Goal: Task Accomplishment & Management: Manage account settings

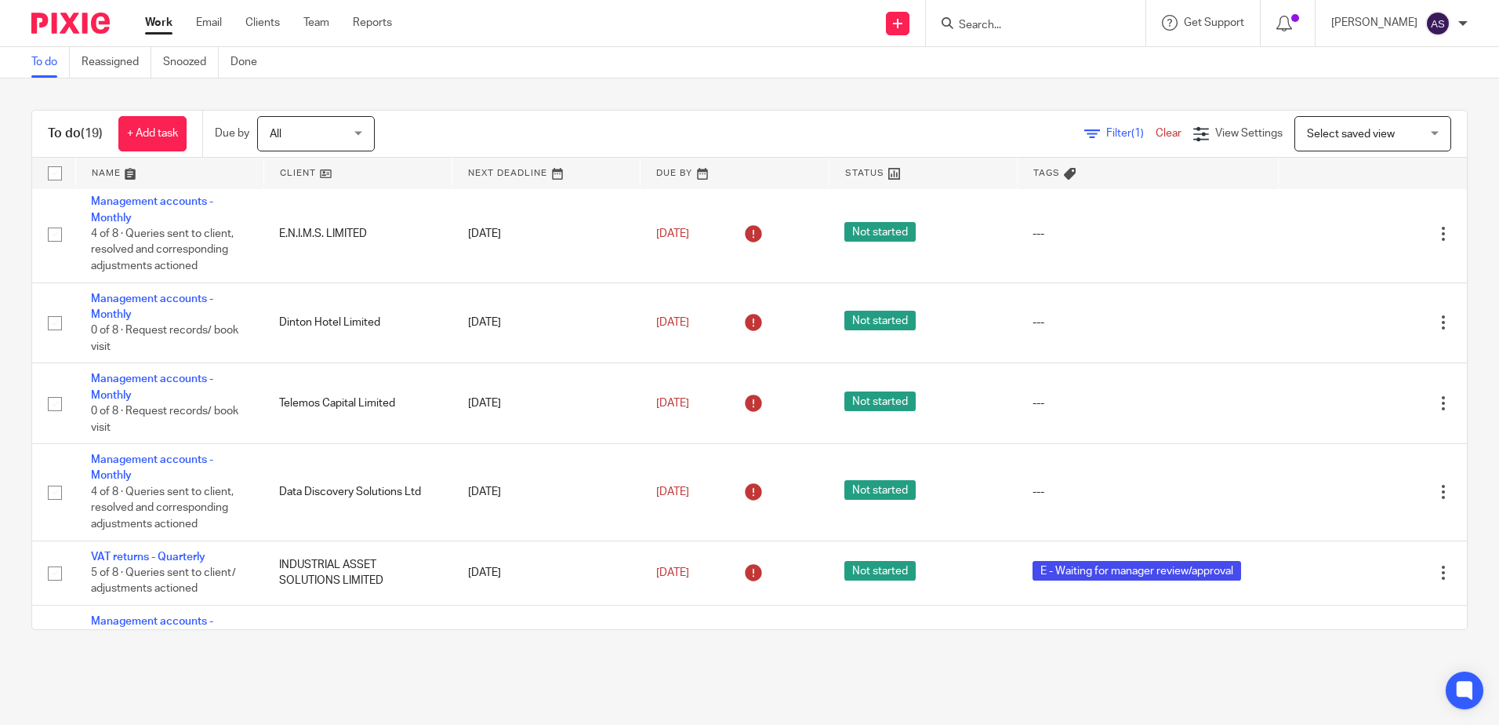
scroll to position [655, 0]
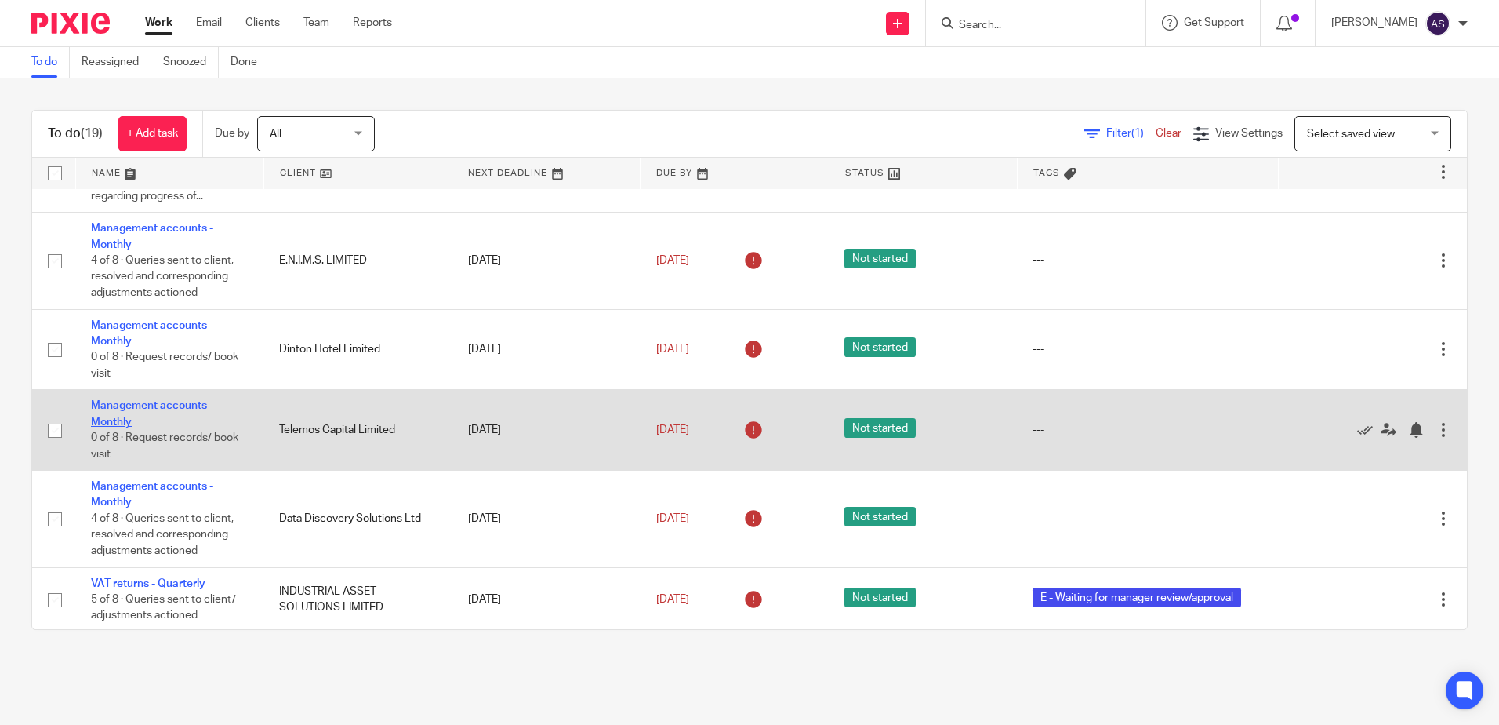
click at [140, 402] on link "Management accounts - Monthly" at bounding box center [152, 413] width 122 height 27
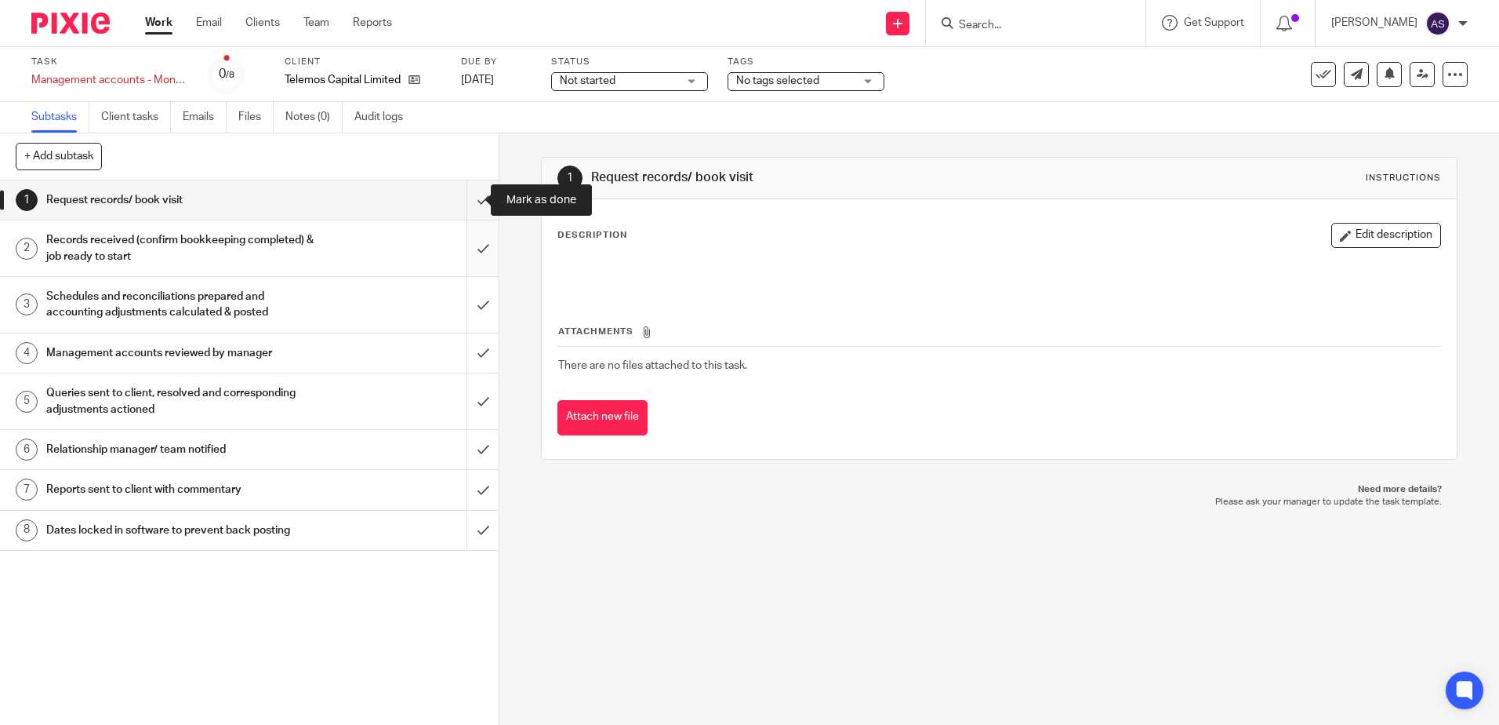
drag, startPoint x: 464, startPoint y: 201, endPoint x: 464, endPoint y: 224, distance: 23.5
click at [464, 200] on input "submit" at bounding box center [249, 199] width 499 height 39
click at [464, 237] on input "submit" at bounding box center [249, 248] width 499 height 56
click at [473, 300] on input "submit" at bounding box center [249, 305] width 499 height 56
click at [465, 347] on input "submit" at bounding box center [249, 352] width 499 height 39
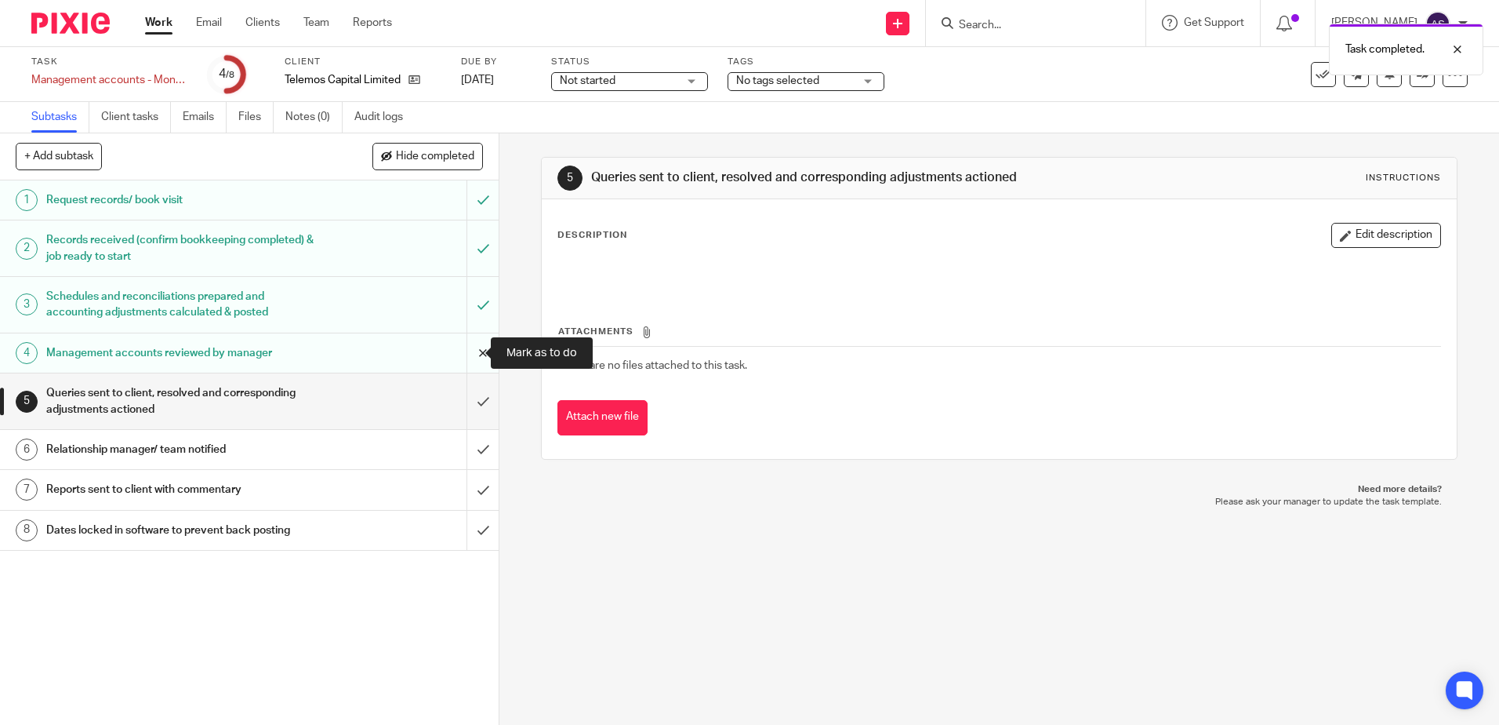
click at [466, 349] on input "submit" at bounding box center [249, 352] width 499 height 39
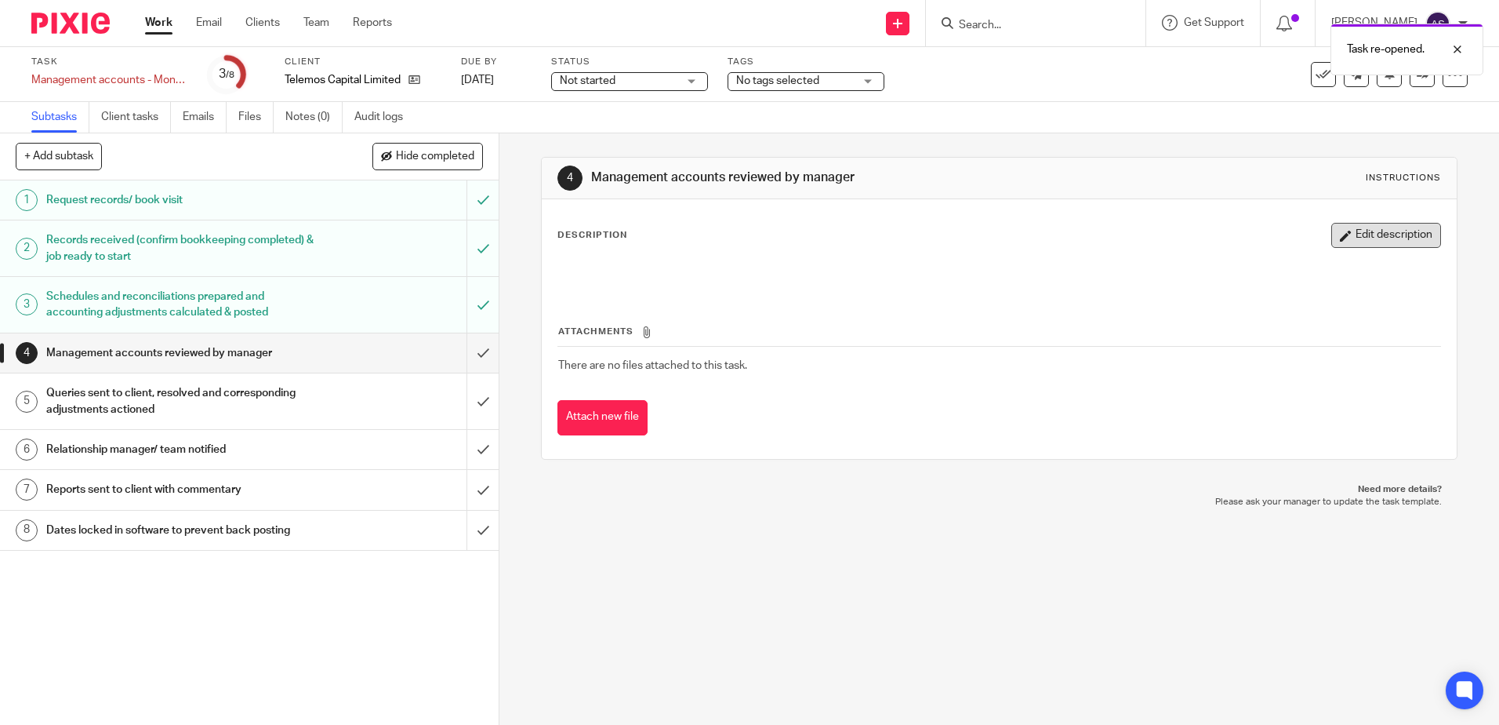
click at [1363, 240] on button "Edit description" at bounding box center [1387, 235] width 110 height 25
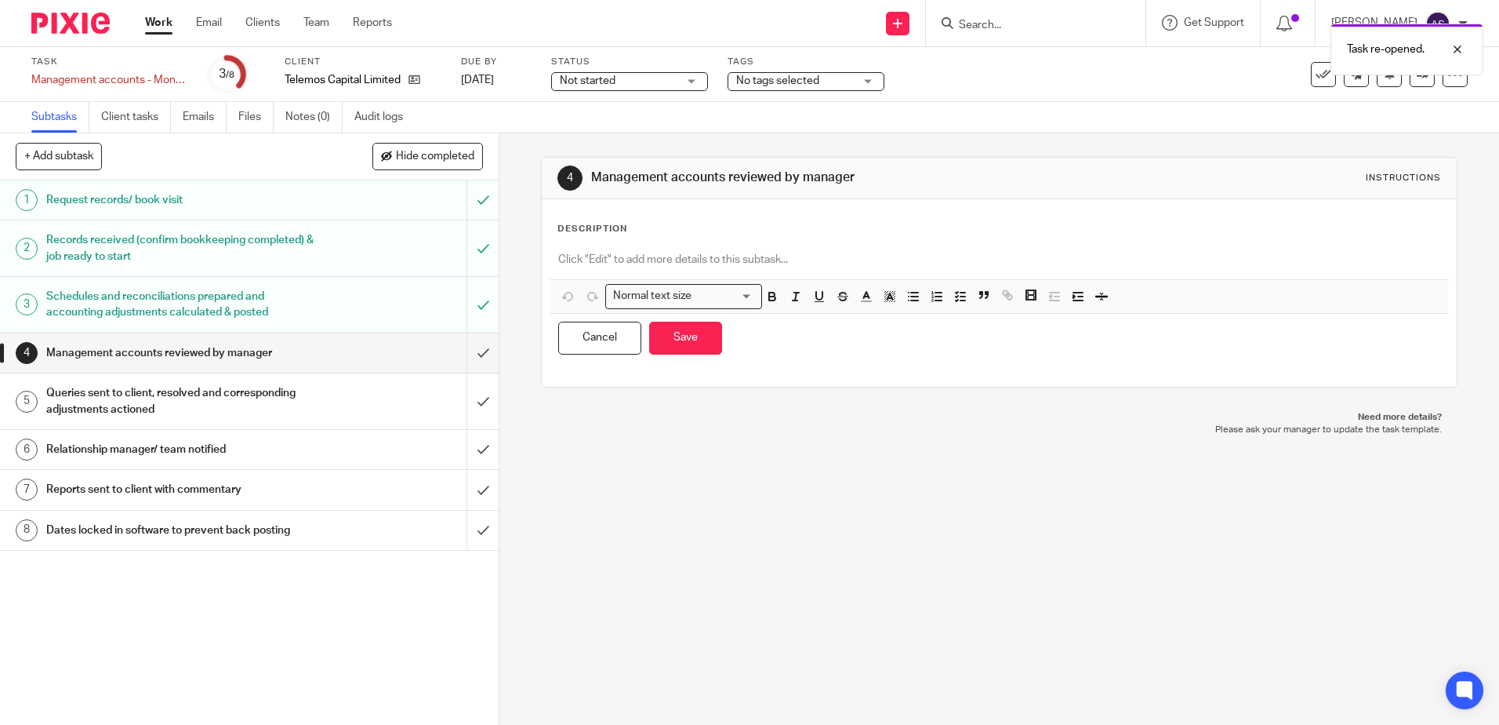
click at [667, 257] on p at bounding box center [998, 260] width 881 height 16
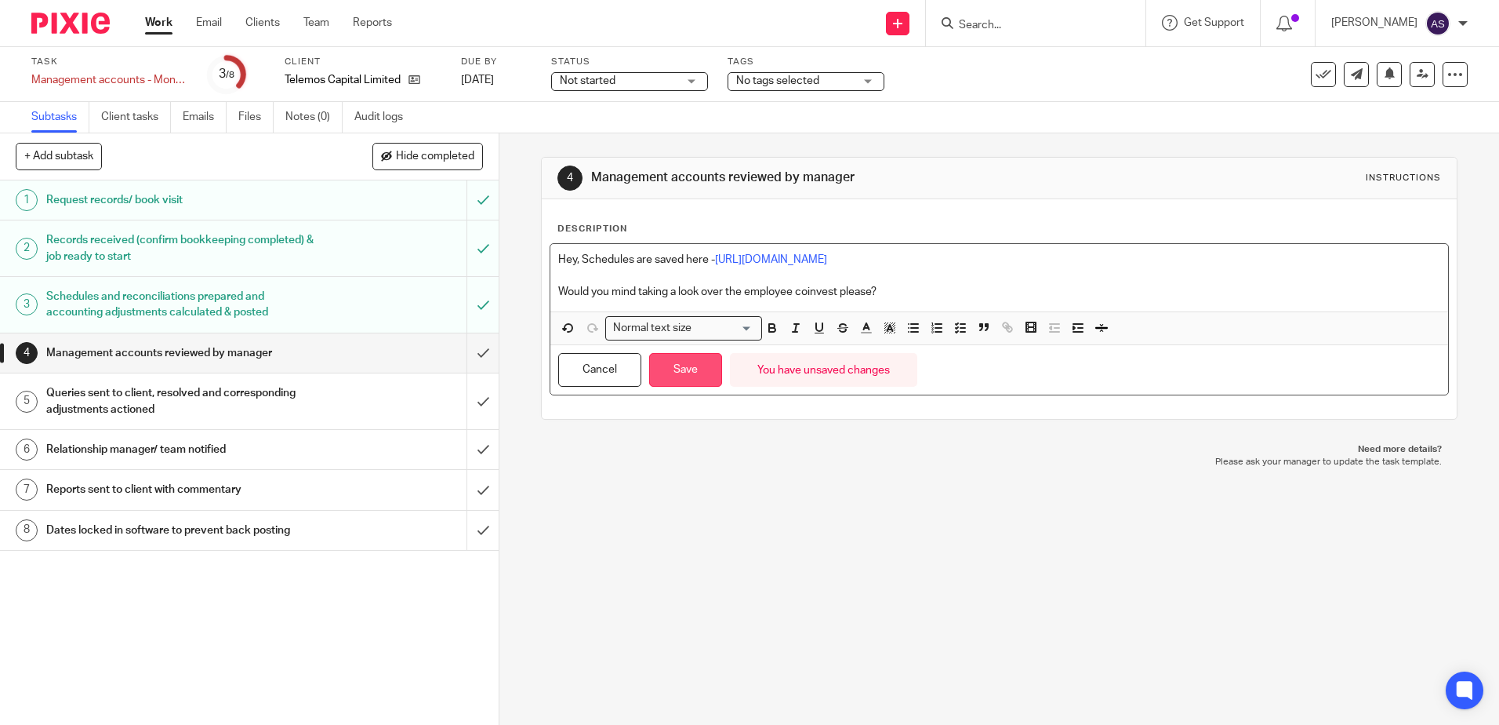
click at [675, 383] on button "Save" at bounding box center [685, 370] width 73 height 34
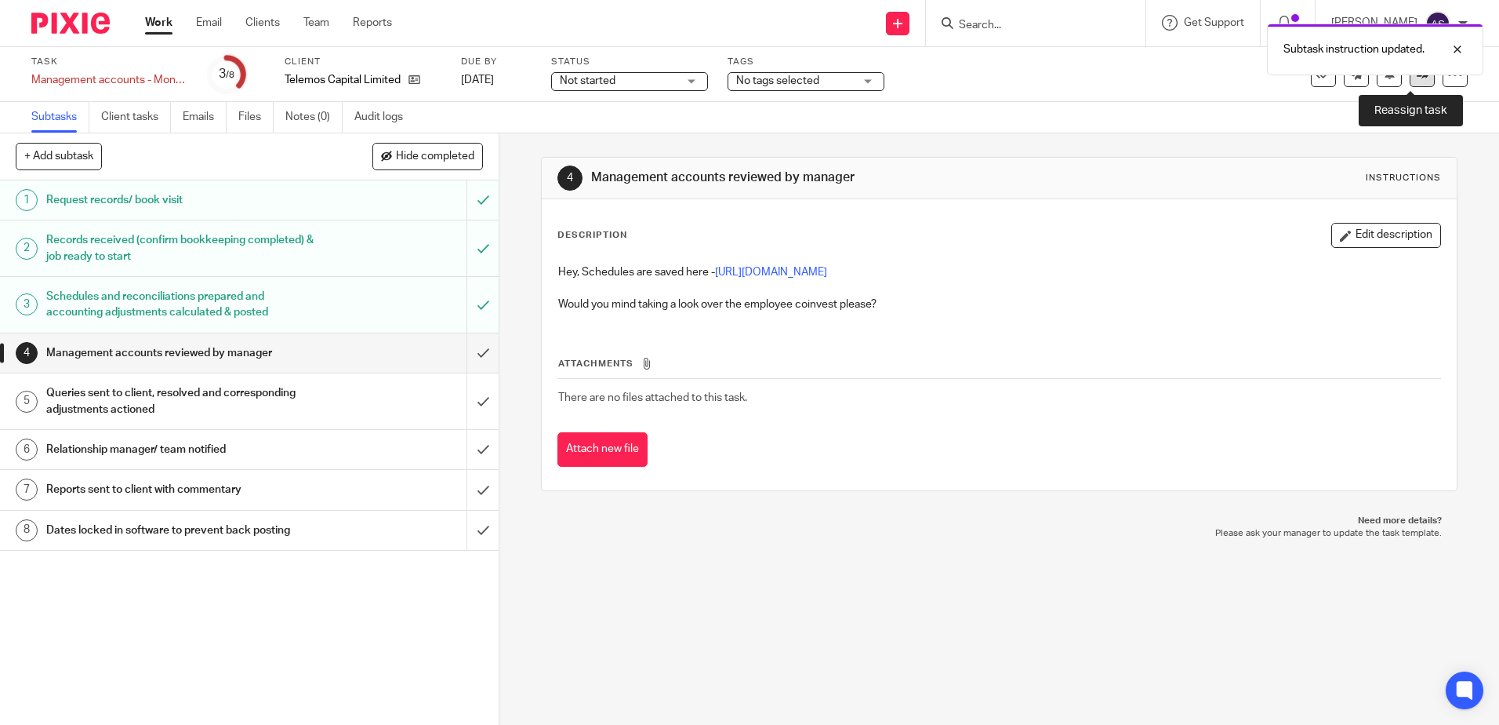
click at [1410, 78] on link at bounding box center [1422, 74] width 25 height 25
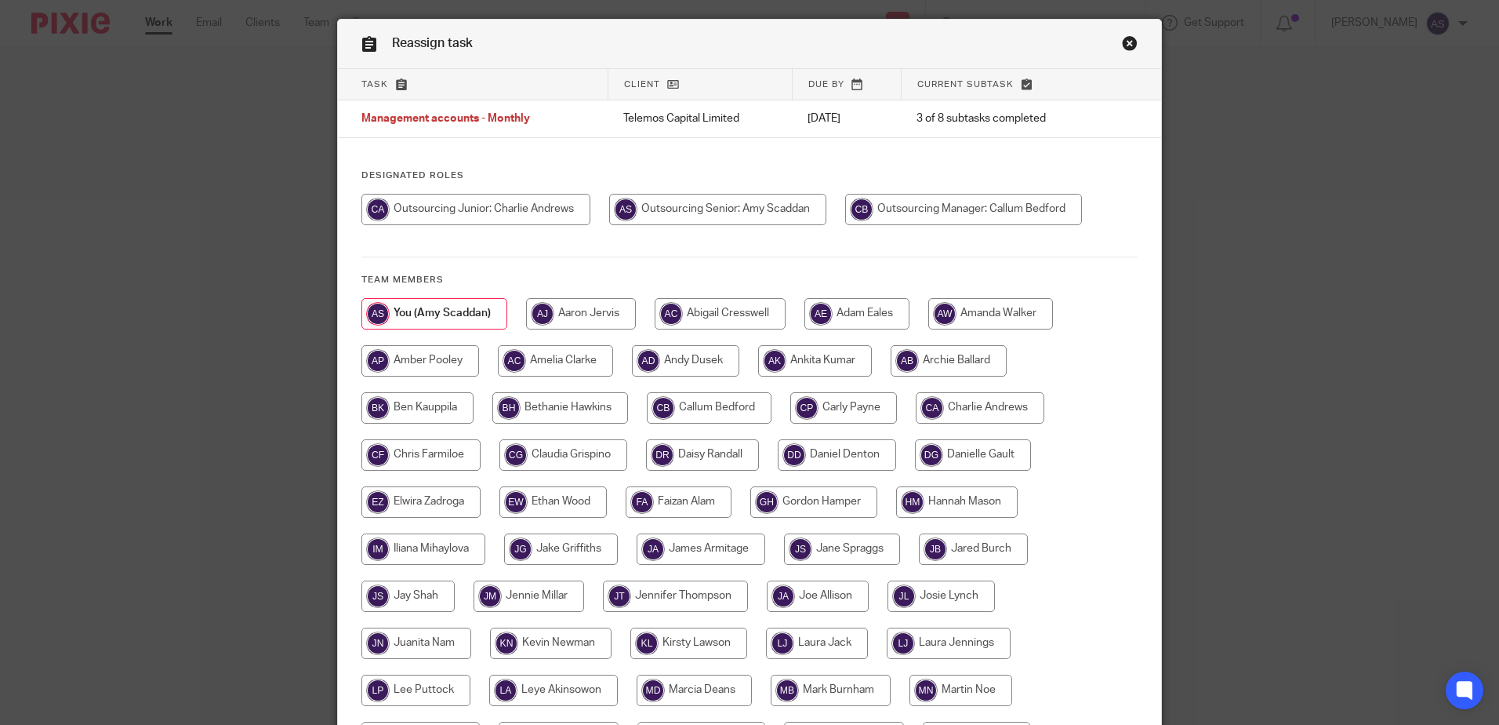
scroll to position [78, 0]
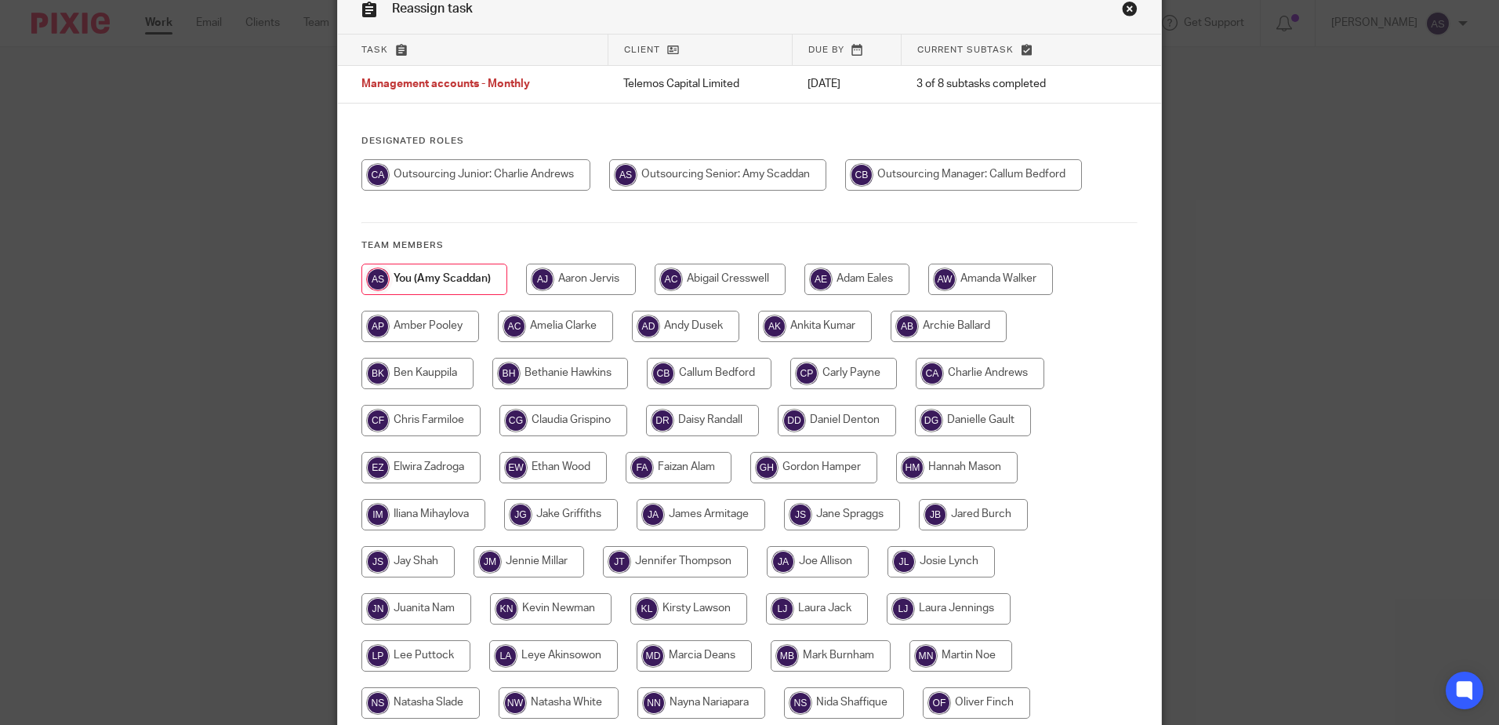
click at [506, 177] on input "radio" at bounding box center [476, 174] width 229 height 31
radio input "true"
click at [882, 176] on input "radio" at bounding box center [966, 174] width 237 height 31
radio input "true"
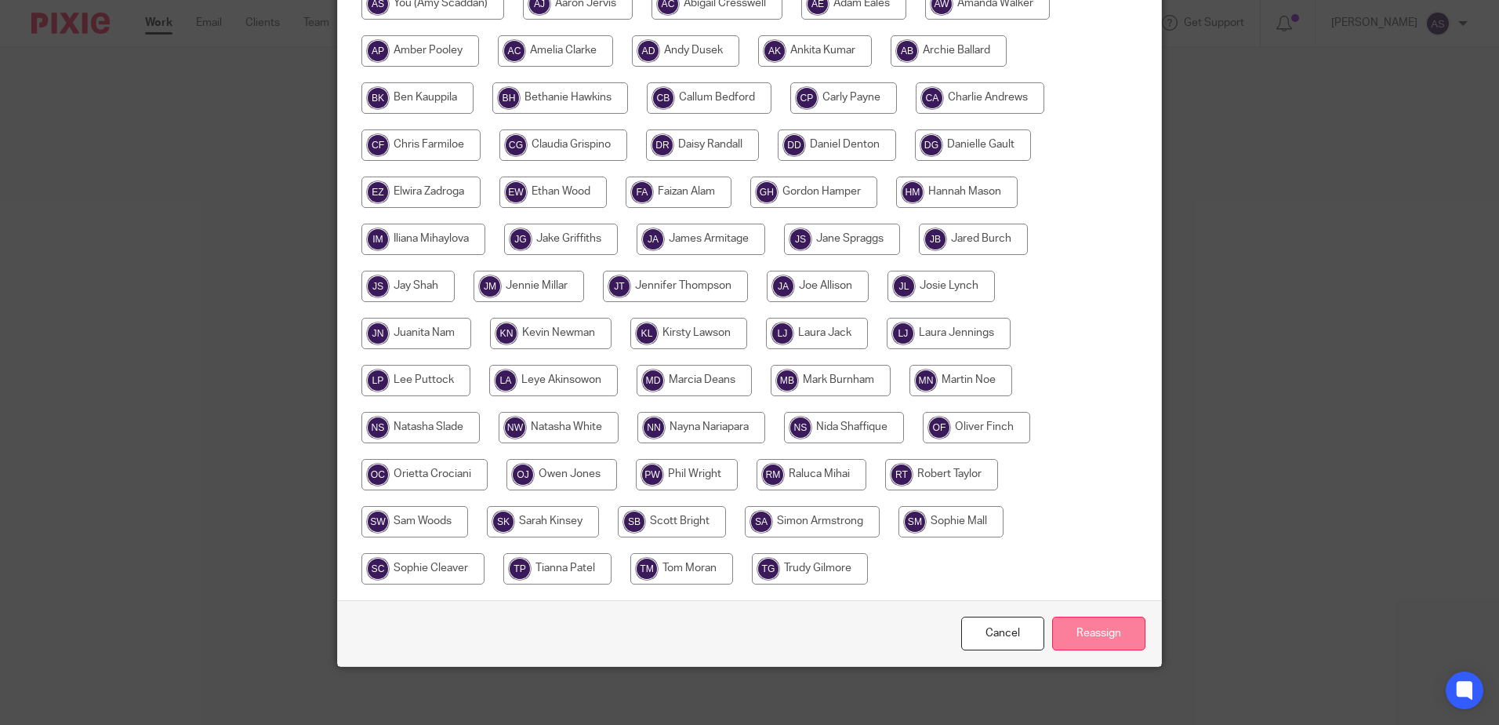
scroll to position [358, 0]
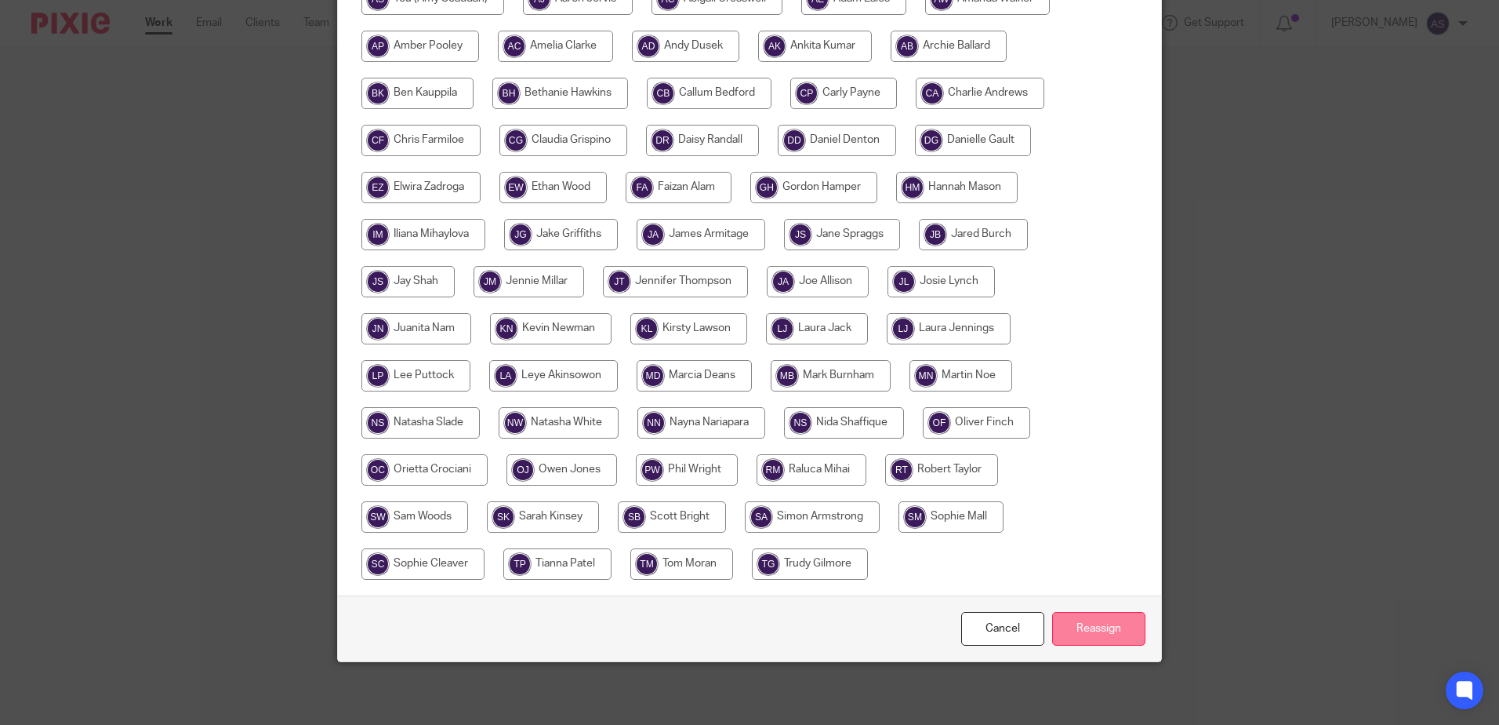
click at [1083, 628] on input "Reassign" at bounding box center [1098, 629] width 93 height 34
